Goal: Information Seeking & Learning: Learn about a topic

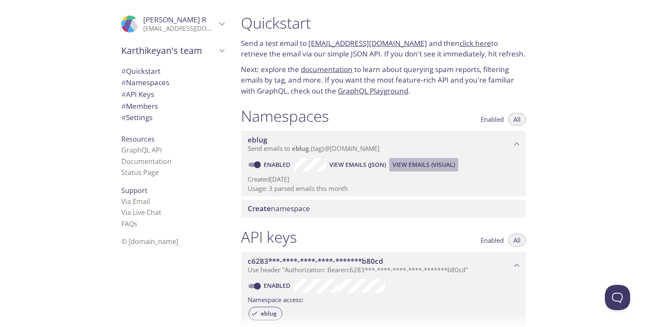
click at [441, 163] on span "View Emails (Visual)" at bounding box center [424, 165] width 62 height 10
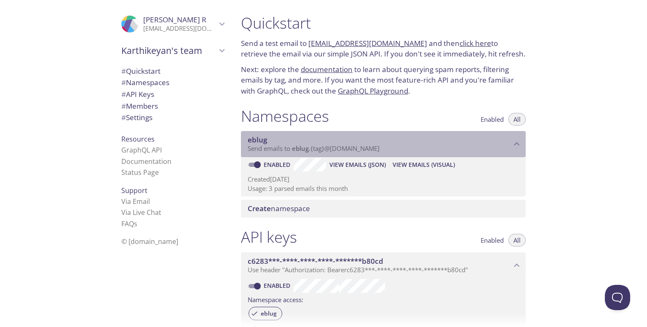
drag, startPoint x: 292, startPoint y: 150, endPoint x: 393, endPoint y: 149, distance: 100.7
click at [393, 149] on p "Send emails to eblug . {tag} @[DOMAIN_NAME]" at bounding box center [380, 148] width 264 height 8
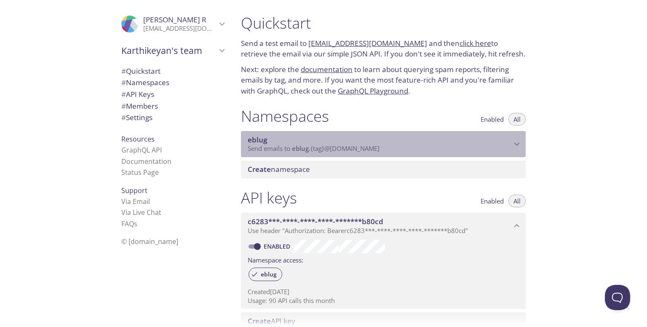
click at [386, 146] on p "Send emails to eblug . {tag} @[DOMAIN_NAME]" at bounding box center [380, 148] width 264 height 8
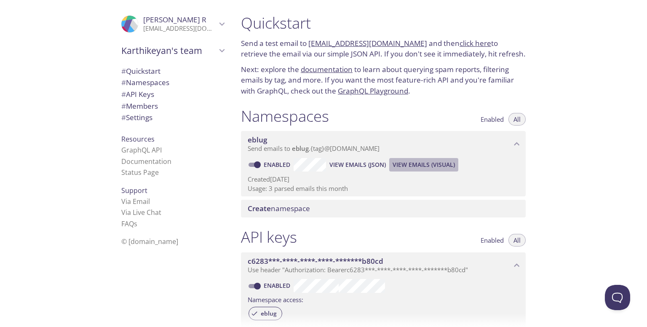
click at [415, 168] on span "View Emails (Visual)" at bounding box center [424, 165] width 62 height 10
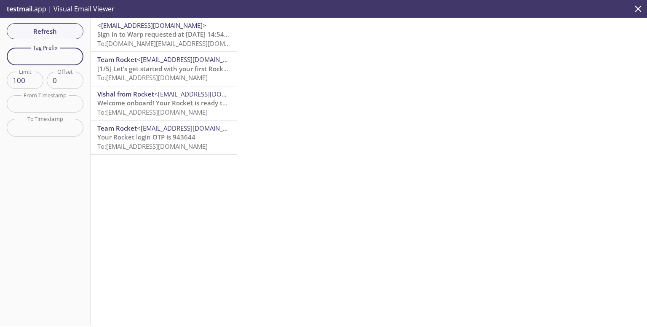
click at [46, 56] on input "text" at bounding box center [45, 56] width 77 height 17
type input "as"
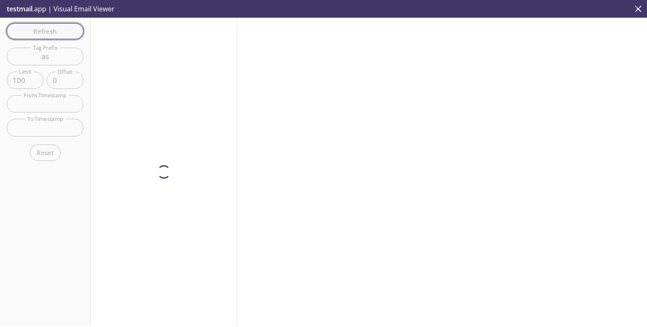
click at [69, 31] on div "Refresh Filters Tag Prefix as Tag Prefix Limit 100 Limit Offset 0 Offset From T…" at bounding box center [45, 172] width 91 height 308
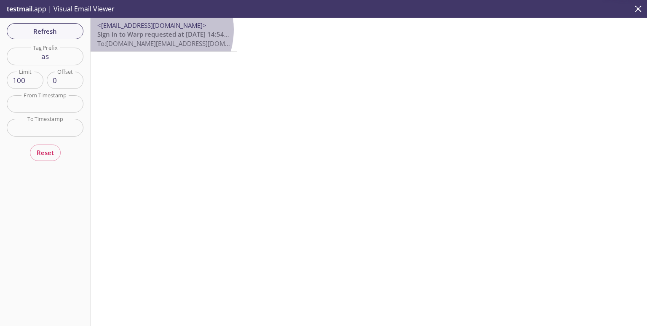
click at [153, 29] on span "<[EMAIL_ADDRESS][DOMAIN_NAME]>" at bounding box center [163, 25] width 133 height 9
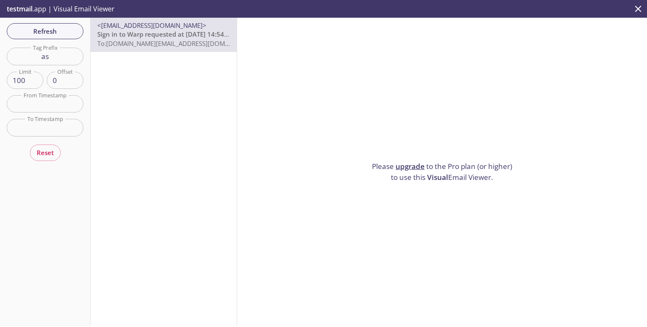
drag, startPoint x: 162, startPoint y: 36, endPoint x: 136, endPoint y: 64, distance: 38.4
click at [136, 64] on div "<[EMAIL_ADDRESS][DOMAIN_NAME]> Sign in to Warp requested at [DATE] 14:54 UTC To…" at bounding box center [164, 172] width 147 height 308
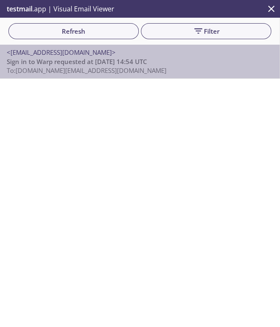
click at [147, 64] on span "Sign in to Warp requested at [DATE] 14:54 UTC" at bounding box center [77, 61] width 141 height 8
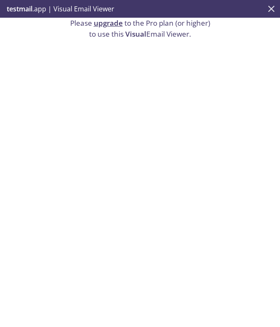
click at [278, 4] on button "close" at bounding box center [272, 9] width 18 height 18
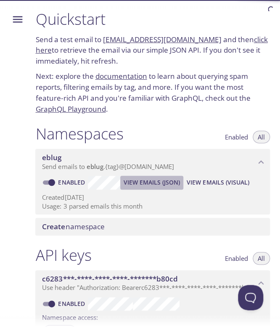
click at [160, 180] on span "View Emails (JSON)" at bounding box center [152, 182] width 56 height 10
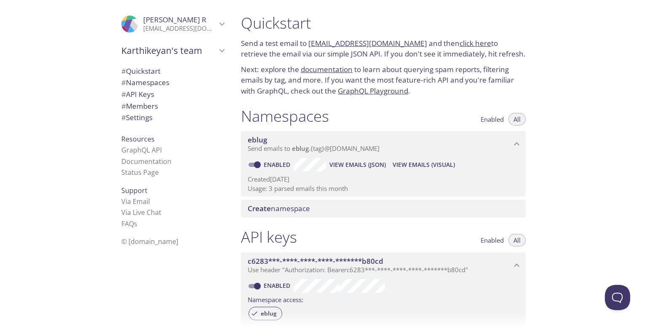
click at [422, 162] on span "View Emails (Visual)" at bounding box center [424, 165] width 62 height 10
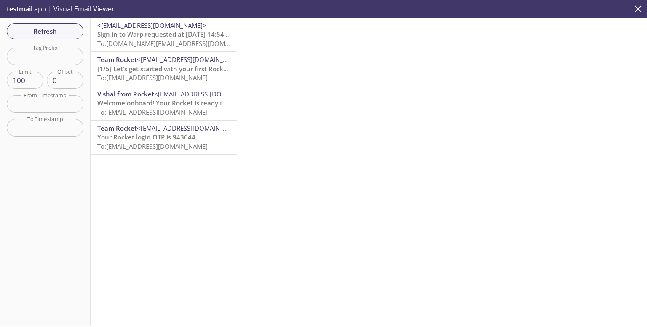
click at [49, 58] on input "text" at bounding box center [45, 56] width 77 height 17
type input "as"
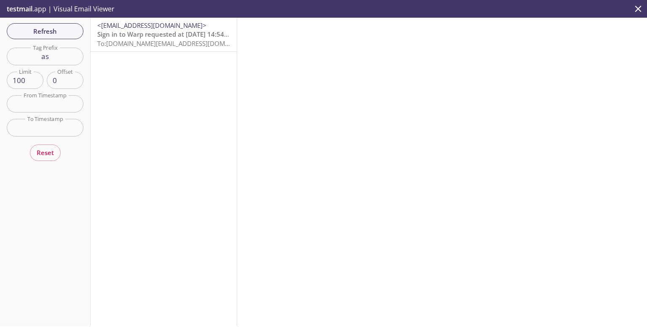
drag, startPoint x: 177, startPoint y: 46, endPoint x: 219, endPoint y: 14, distance: 53.5
click at [219, 14] on div "testmail .app | Visual Email Viewer Refresh Filters Tag Prefix as Tag Prefix Li…" at bounding box center [323, 163] width 647 height 327
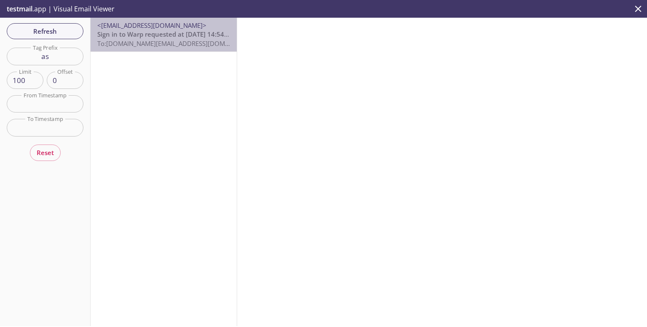
click at [190, 26] on span "<[EMAIL_ADDRESS][DOMAIN_NAME]>" at bounding box center [163, 25] width 133 height 9
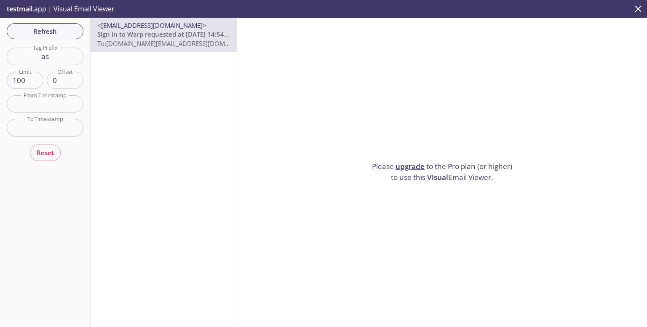
click at [409, 168] on p "Please upgrade to the Pro plan (or higher) to use this Visual Email Viewer." at bounding box center [442, 171] width 147 height 21
click at [406, 166] on link "upgrade" at bounding box center [409, 166] width 29 height 10
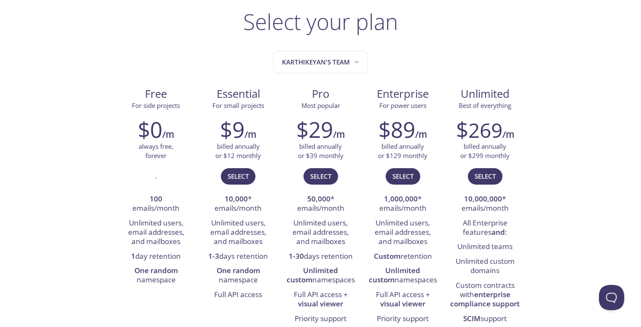
scroll to position [54, 0]
